Goal: Task Accomplishment & Management: Complete application form

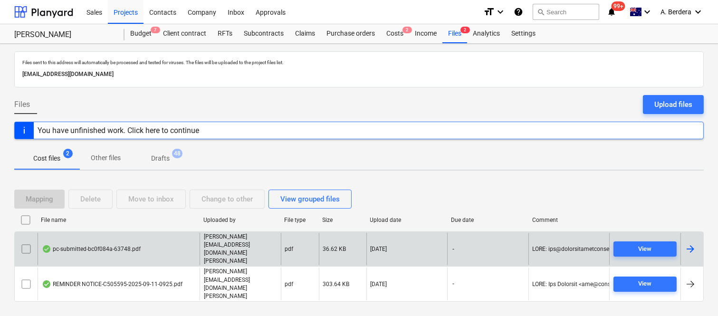
click at [161, 265] on div "pc-submitted-bc0f084a-63748.pdf" at bounding box center [119, 249] width 162 height 33
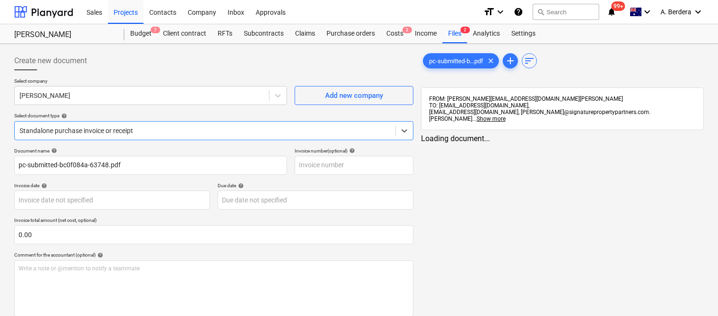
type input "pc-submitted-bc0f084a-63748.pdf"
click at [227, 97] on div at bounding box center [141, 96] width 245 height 10
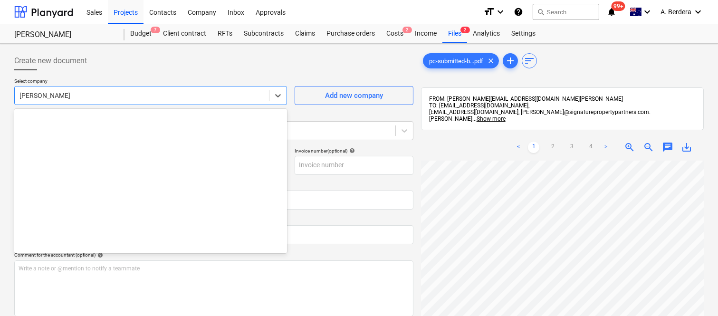
scroll to position [4642, 0]
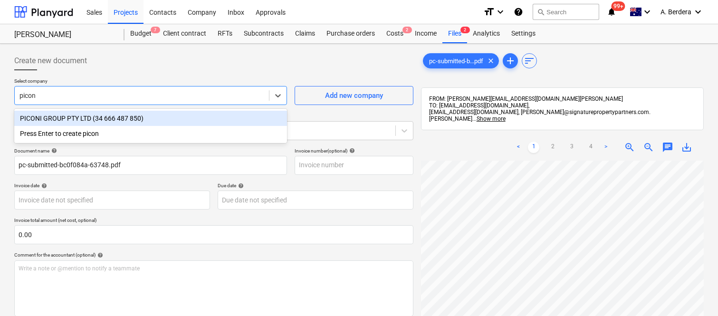
type input "piconi"
click at [214, 120] on div "PICONI GROUP PTY LTD (34 666 487 850)" at bounding box center [150, 118] width 273 height 15
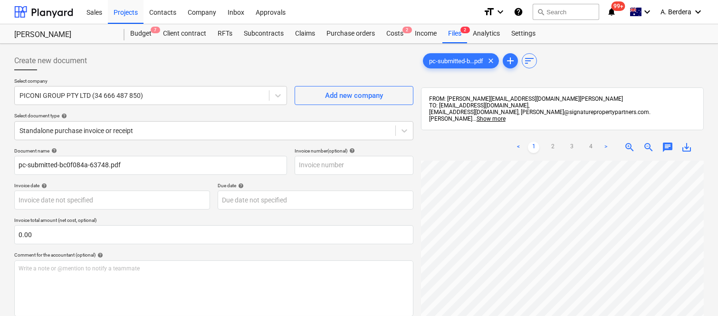
scroll to position [0, 56]
click at [189, 126] on div at bounding box center [204, 131] width 371 height 10
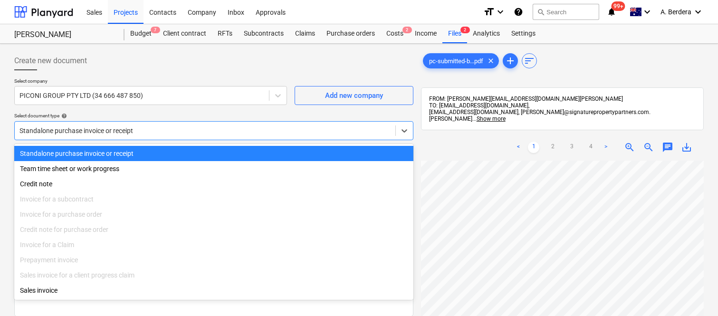
click at [205, 153] on div "Standalone purchase invoice or receipt" at bounding box center [213, 153] width 399 height 15
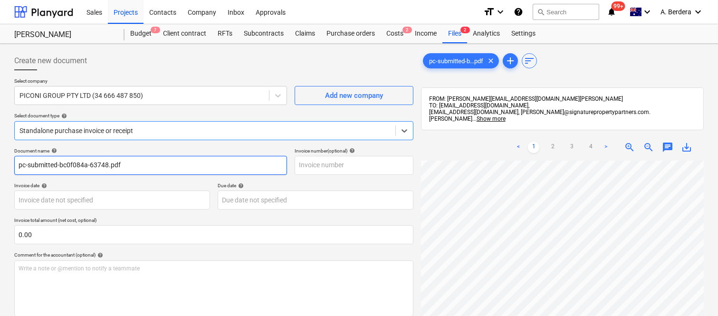
click at [173, 164] on input "pc-submitted-bc0f084a-63748.pdf" at bounding box center [150, 165] width 273 height 19
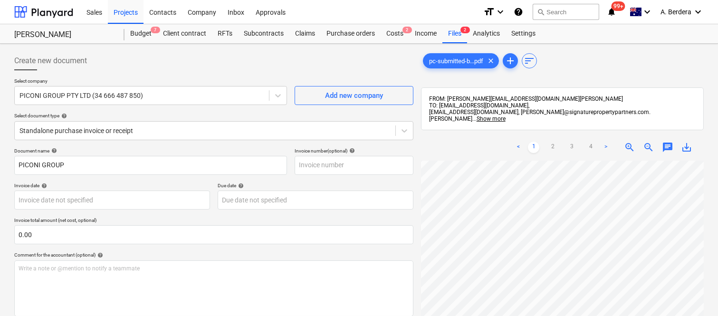
scroll to position [141, 217]
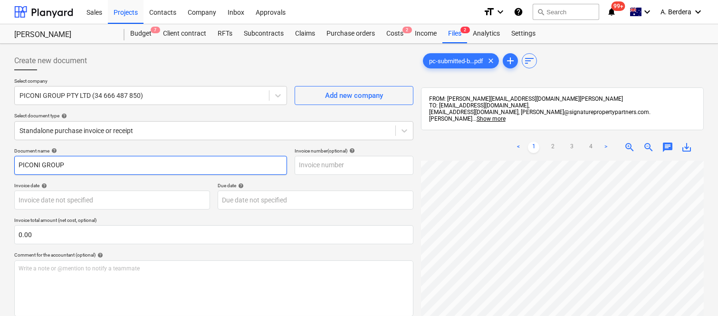
click at [173, 170] on input "PICONI GROUP" at bounding box center [150, 165] width 273 height 19
type input "PICONI GROUP CLAIM 3"
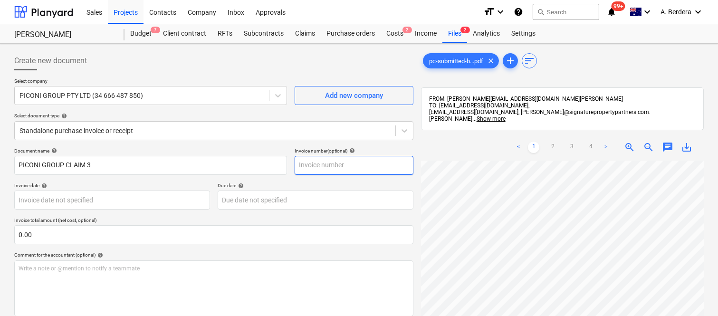
click at [337, 165] on input "text" at bounding box center [354, 165] width 119 height 19
type input "CLAIM 3"
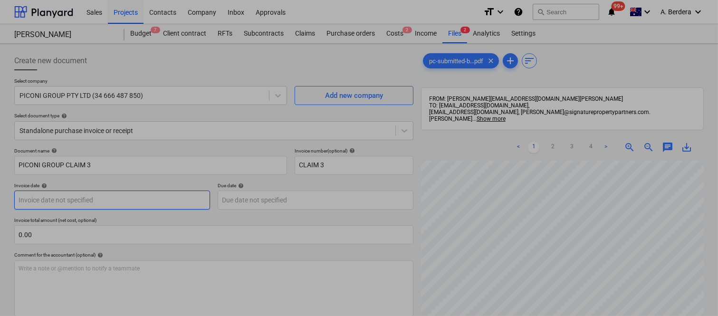
click at [116, 196] on body "Sales Projects Contacts Company Inbox Approvals format_size keyboard_arrow_down…" at bounding box center [359, 158] width 718 height 316
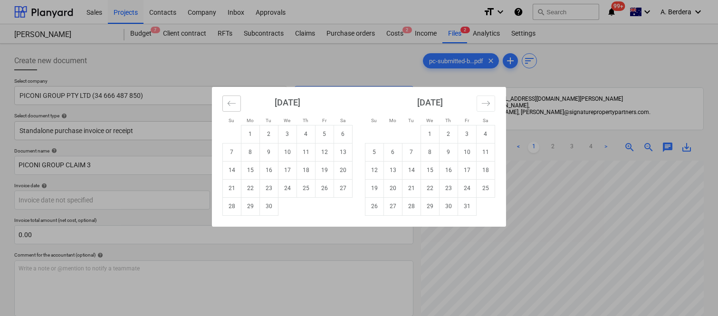
click at [227, 106] on icon "Move backward to switch to the previous month." at bounding box center [231, 103] width 9 height 9
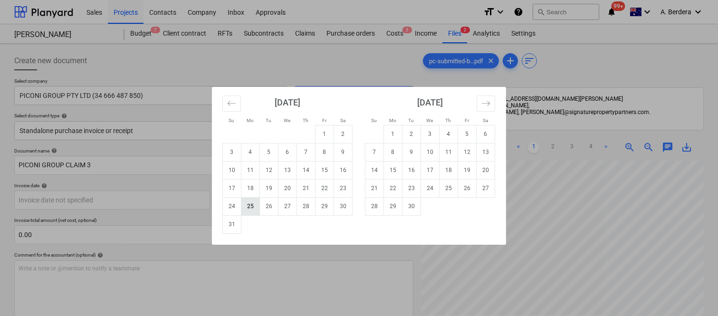
click at [253, 204] on td "25" at bounding box center [251, 206] width 19 height 18
type input "25 Aug 2025"
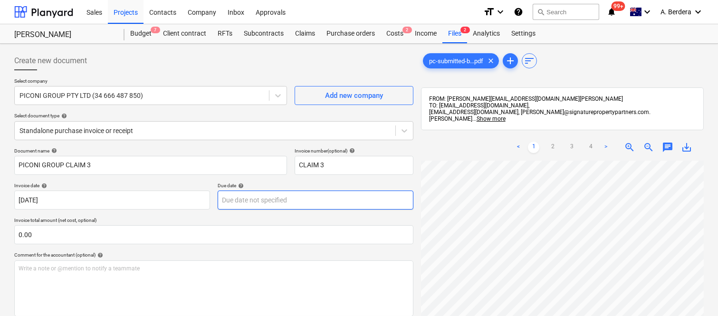
click at [258, 204] on body "Sales Projects Contacts Company Inbox Approvals format_size keyboard_arrow_down…" at bounding box center [359, 158] width 718 height 316
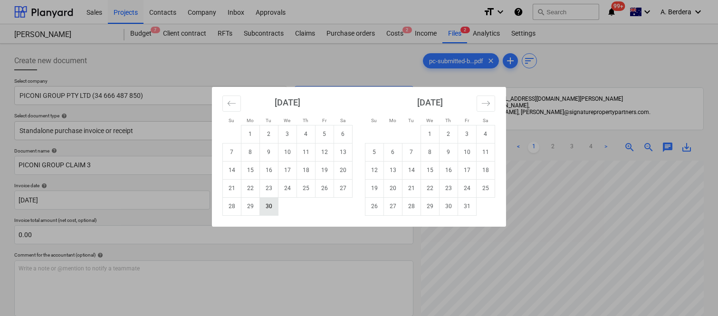
click at [270, 207] on td "30" at bounding box center [269, 206] width 19 height 18
type input "30 Sep 2025"
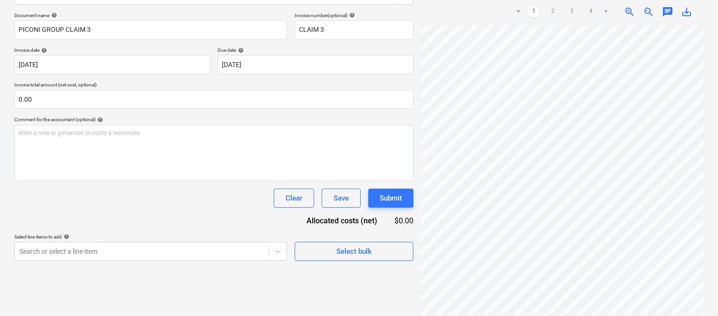
scroll to position [0, 322]
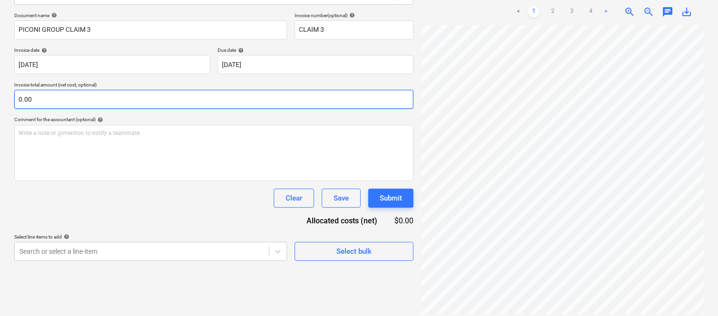
click at [136, 100] on input "0.00" at bounding box center [213, 99] width 399 height 19
paste input "34,890.6"
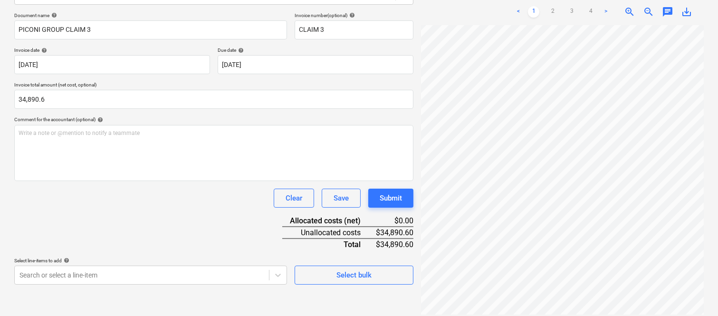
type input "34,890.60"
click at [135, 190] on div "Clear Save Submit" at bounding box center [213, 198] width 399 height 19
click at [552, 6] on link "2" at bounding box center [552, 11] width 11 height 11
click at [570, 6] on link "3" at bounding box center [571, 11] width 11 height 11
click at [630, 6] on span "zoom_in" at bounding box center [629, 11] width 11 height 11
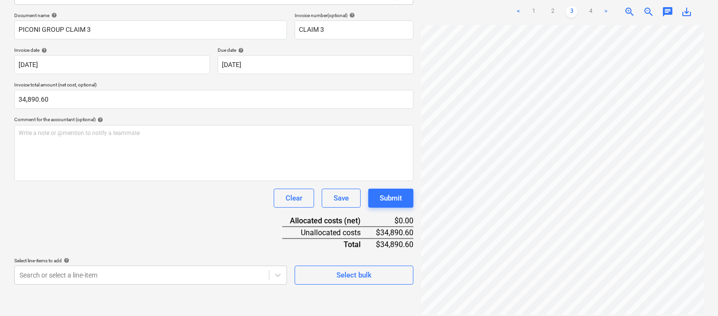
scroll to position [83, 422]
click at [718, 181] on html "Sales Projects Contacts Company Inbox Approvals format_size keyboard_arrow_down…" at bounding box center [359, 23] width 718 height 316
click at [153, 222] on div "Document name help PICONI GROUP CLAIM 3 Invoice number (optional) help CLAIM 3 …" at bounding box center [213, 148] width 399 height 272
click at [167, 181] on body "Sales Projects Contacts Company Inbox Approvals format_size keyboard_arrow_down…" at bounding box center [359, 23] width 718 height 316
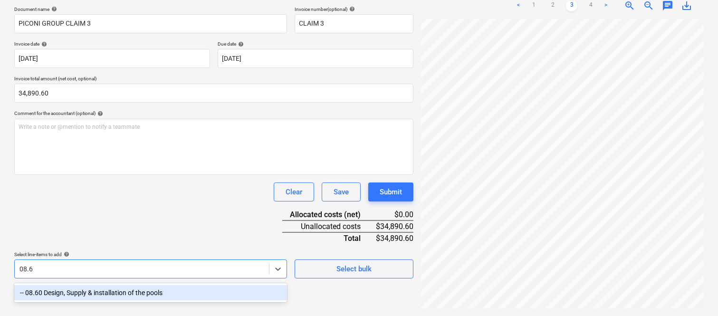
scroll to position [135, 0]
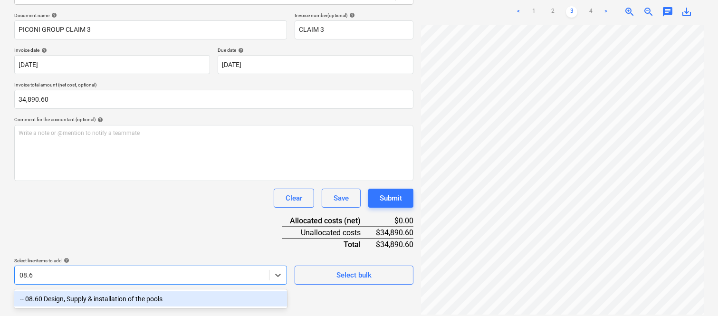
type input "08.60"
click at [162, 297] on div "-- 08.60 Design, Supply & installation of the pools" at bounding box center [150, 298] width 273 height 15
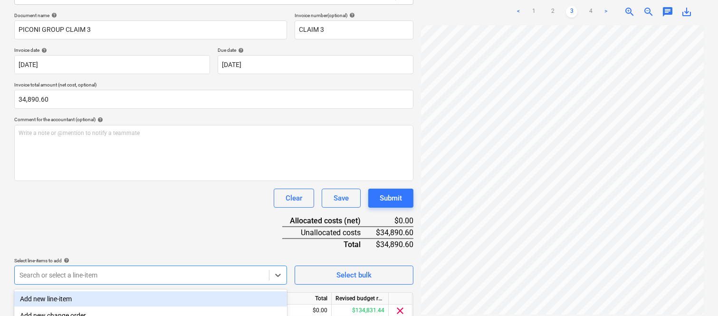
click at [155, 219] on div "Document name help PICONI GROUP CLAIM 3 Invoice number (optional) help CLAIM 3 …" at bounding box center [213, 179] width 399 height 335
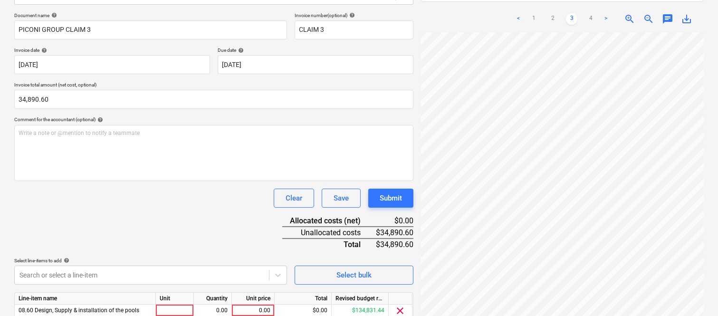
scroll to position [174, 0]
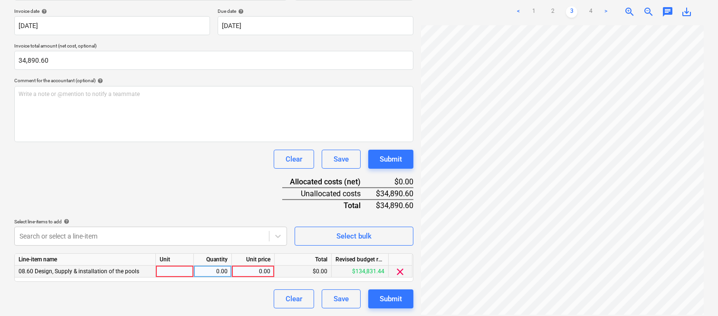
click at [188, 274] on div at bounding box center [175, 272] width 38 height 12
type input "INVOICE"
click at [198, 271] on div "0.00" at bounding box center [213, 272] width 30 height 12
type input "1"
click at [255, 270] on div "0.00" at bounding box center [253, 272] width 35 height 12
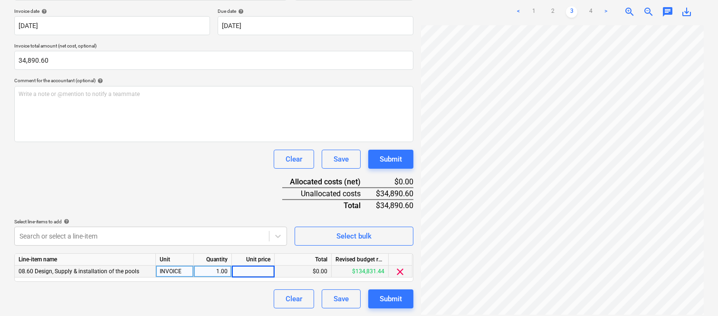
type input "34,890.6"
click at [250, 295] on div "Clear Save Submit" at bounding box center [213, 299] width 399 height 19
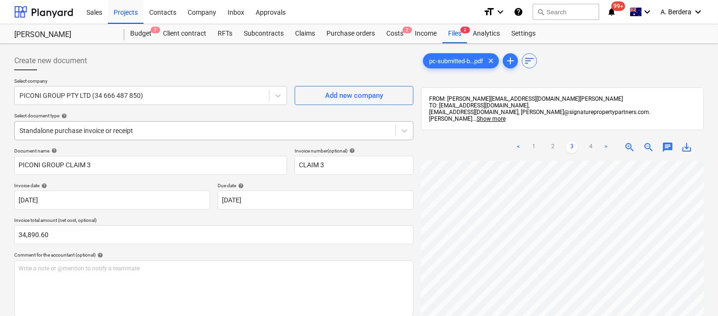
click at [183, 126] on div at bounding box center [204, 131] width 371 height 10
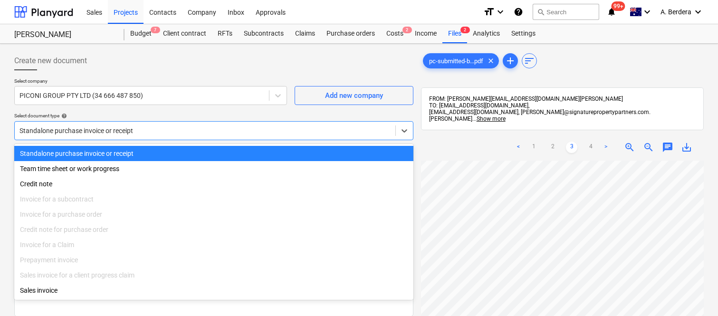
click at [184, 147] on div "Standalone purchase invoice or receipt" at bounding box center [213, 153] width 399 height 15
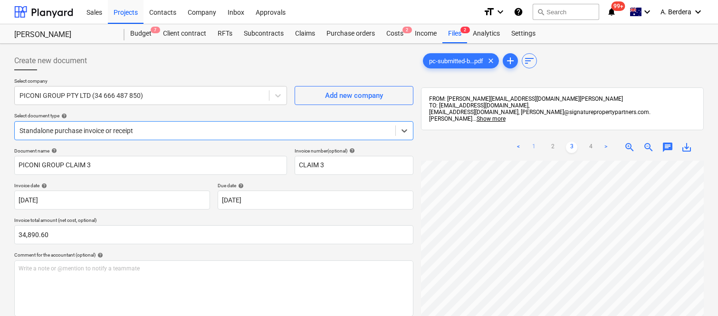
click at [536, 142] on link "1" at bounding box center [533, 147] width 11 height 11
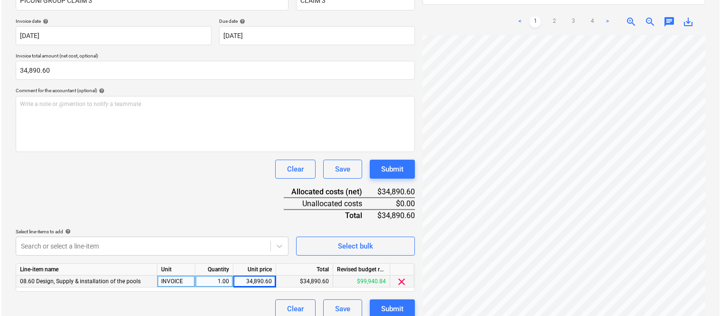
scroll to position [174, 0]
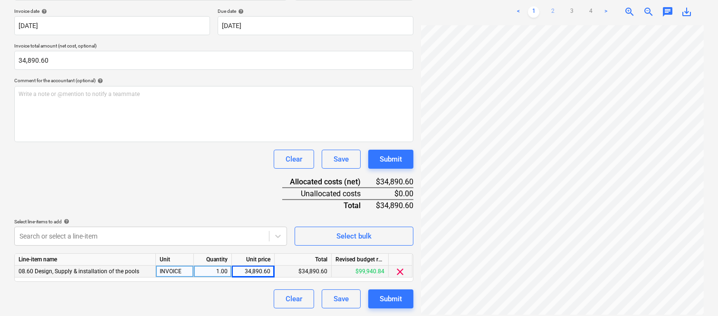
click at [554, 6] on link "2" at bounding box center [552, 11] width 11 height 11
click at [574, 8] on link "3" at bounding box center [571, 11] width 11 height 11
click at [380, 303] on div "Submit" at bounding box center [391, 299] width 22 height 12
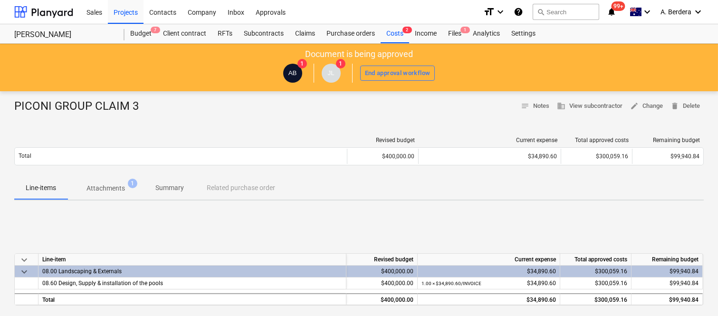
click at [162, 185] on p "Summary" at bounding box center [169, 188] width 29 height 10
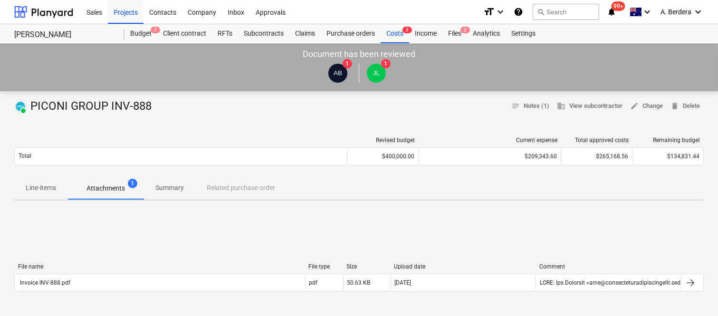
click at [30, 191] on p "Line-items" at bounding box center [41, 188] width 30 height 10
